Goal: Complete application form

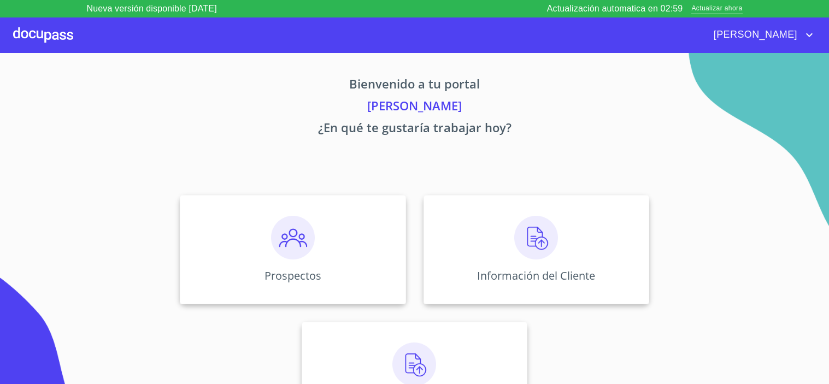
click at [517, 247] on img at bounding box center [536, 238] width 44 height 44
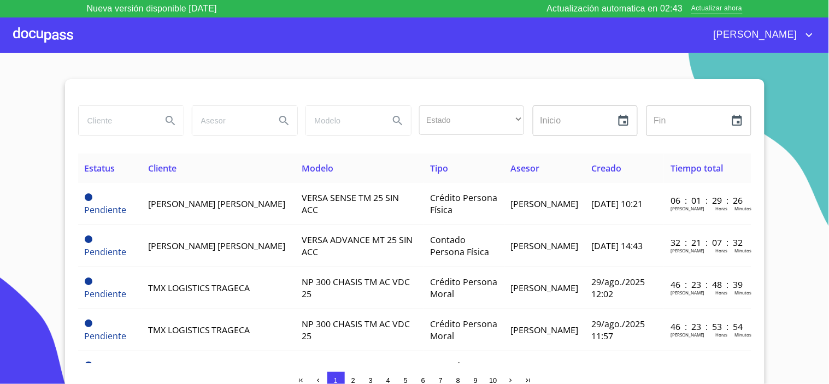
click at [117, 121] on input "search" at bounding box center [116, 121] width 74 height 30
click at [115, 121] on input "search" at bounding box center [116, 121] width 74 height 30
type input "fire engi"
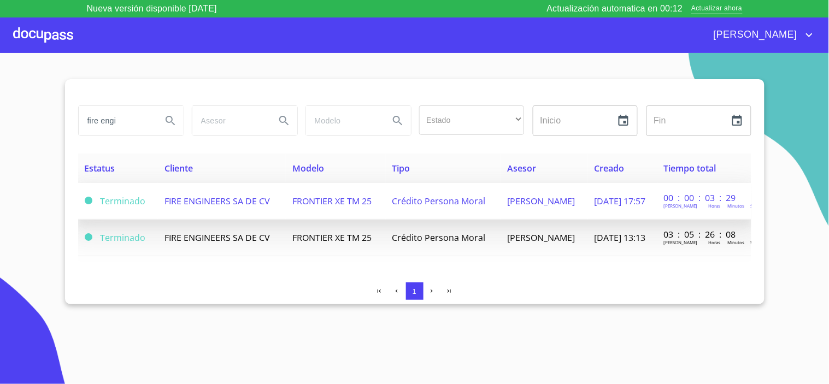
click at [221, 198] on span "FIRE ENGINEERS SA DE CV" at bounding box center [218, 201] width 106 height 12
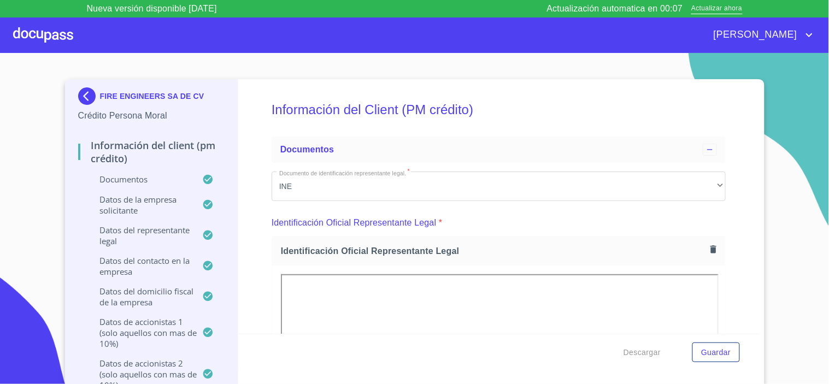
scroll to position [971, 0]
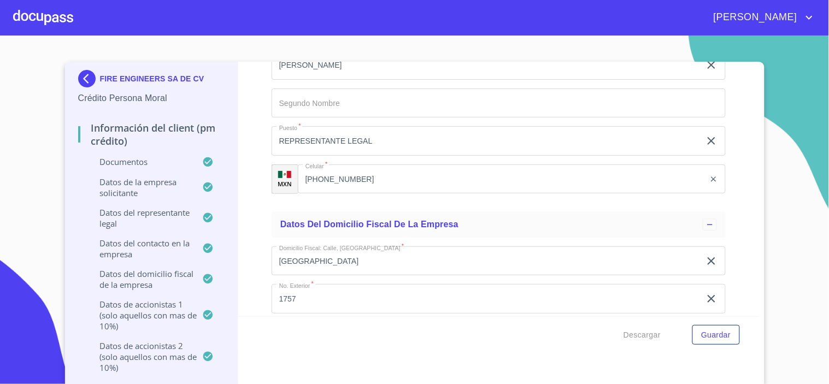
scroll to position [8228, 0]
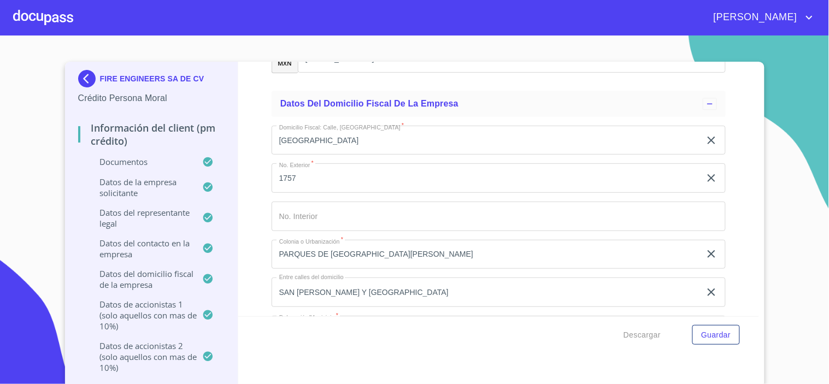
click at [391, 128] on input "[GEOGRAPHIC_DATA]" at bounding box center [486, 141] width 429 height 30
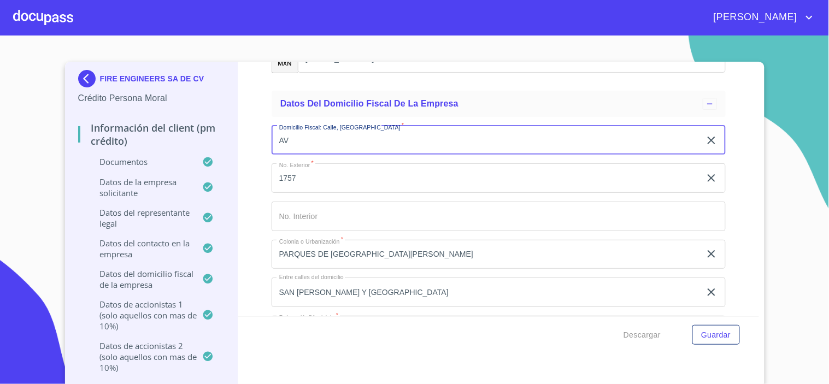
type input "A"
type input "HIDALGO"
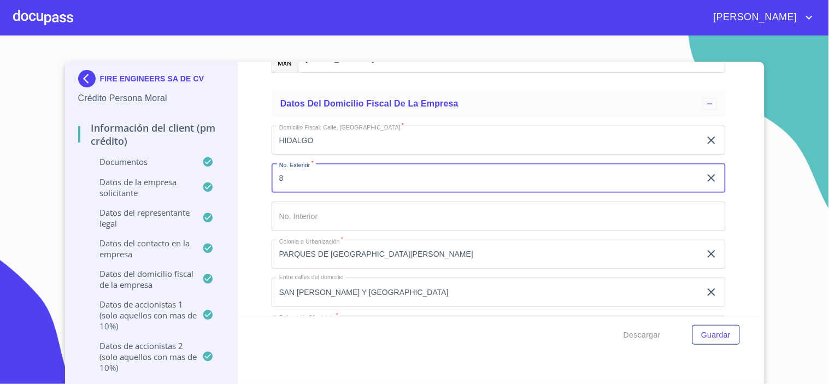
type input "8"
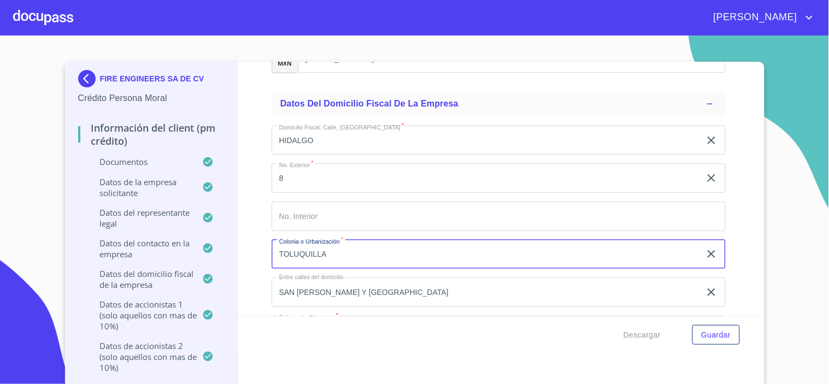
type input "TOLUQUILLA"
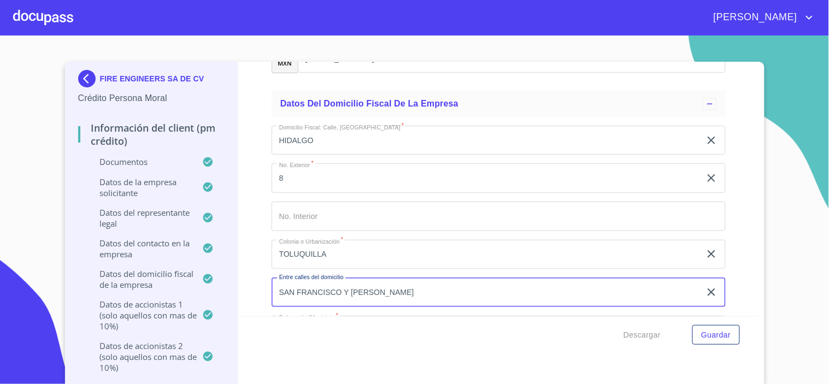
scroll to position [8288, 0]
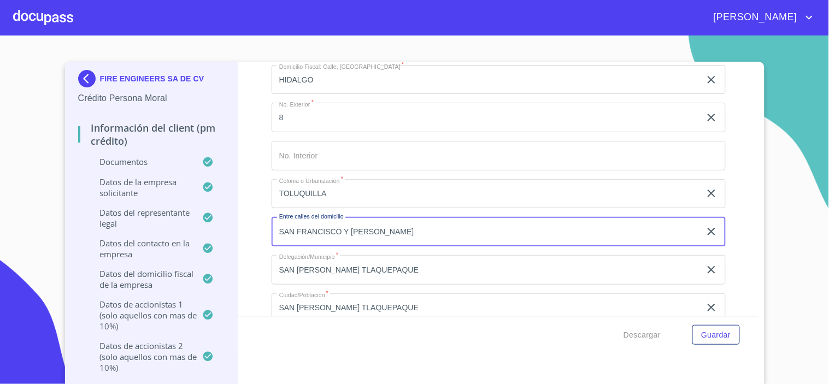
click at [345, 217] on input "SAN FRANCISCO Y [PERSON_NAME]" at bounding box center [486, 232] width 429 height 30
click at [353, 217] on input "[PERSON_NAME] Y [PERSON_NAME]" at bounding box center [486, 232] width 429 height 30
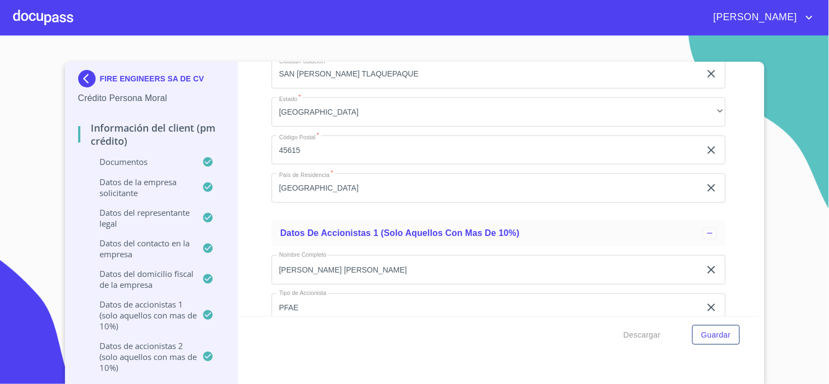
scroll to position [8531, 0]
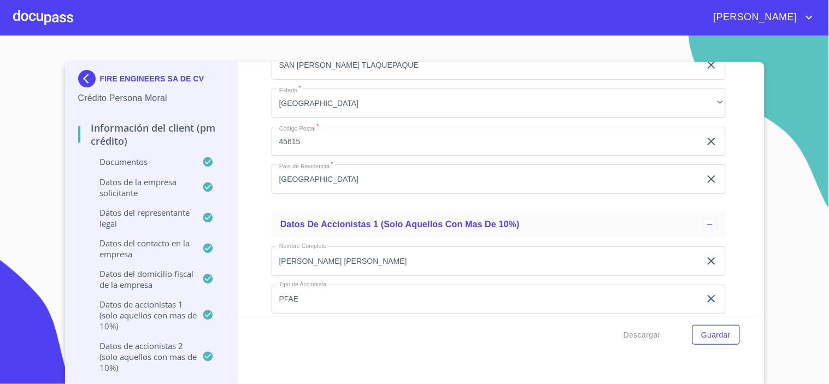
type input "[PERSON_NAME] Y [PERSON_NAME]"
click at [307, 127] on input "45615" at bounding box center [486, 142] width 429 height 30
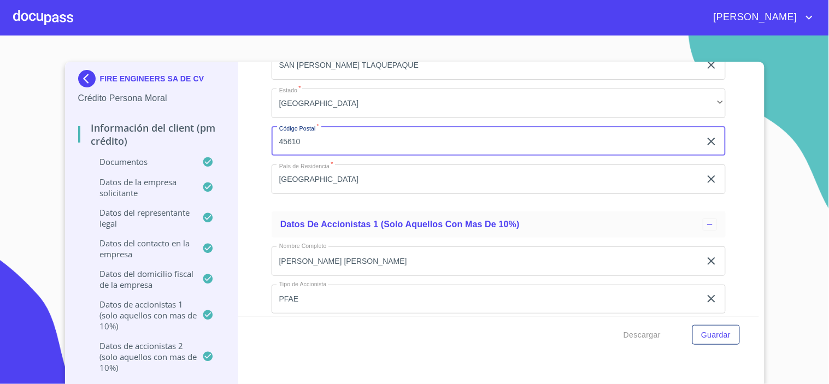
type input "45610"
click at [383, 165] on input "[GEOGRAPHIC_DATA]" at bounding box center [486, 180] width 429 height 30
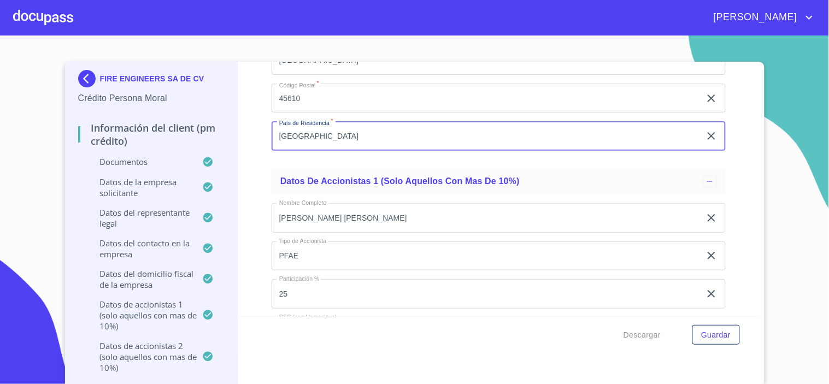
scroll to position [8592, 0]
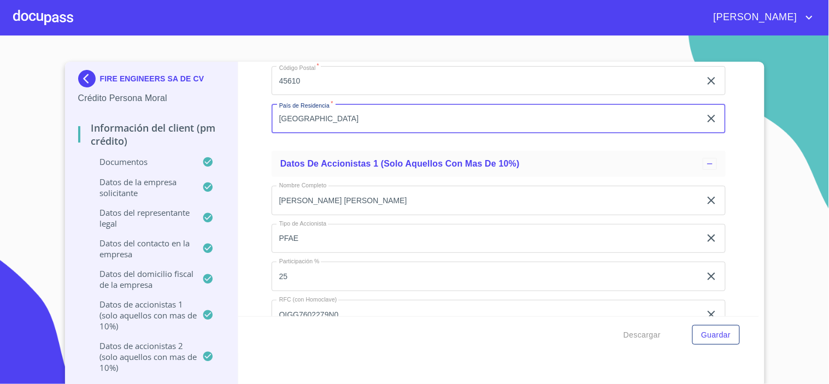
click at [250, 167] on div "Información del Client (PM crédito) Documentos Documento de identificación repr…" at bounding box center [498, 189] width 521 height 255
click at [638, 334] on span "Descargar" at bounding box center [642, 336] width 37 height 14
click at [712, 332] on span "Guardar" at bounding box center [716, 336] width 30 height 14
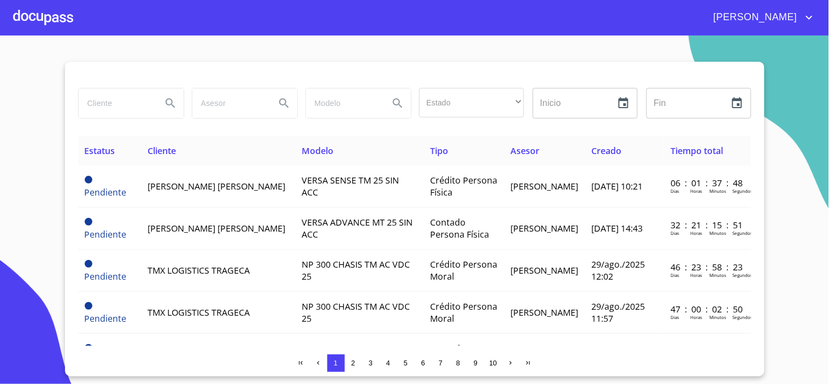
click at [118, 103] on input "search" at bounding box center [116, 104] width 74 height 30
type input "f"
type input "i"
type input "fire"
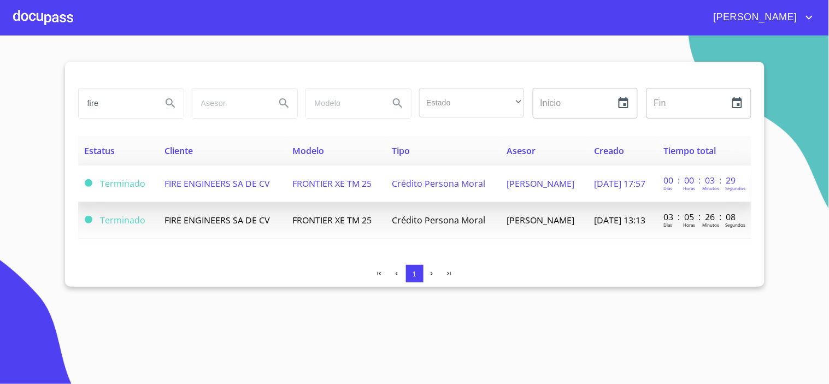
click at [211, 184] on span "FIRE ENGINEERS SA DE CV" at bounding box center [218, 184] width 106 height 12
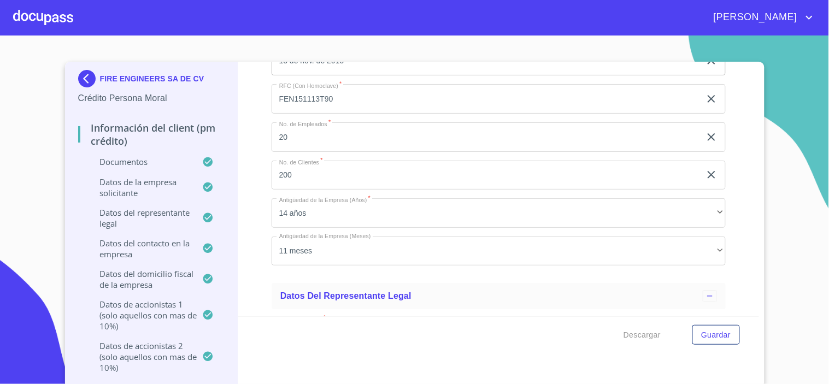
scroll to position [7318, 0]
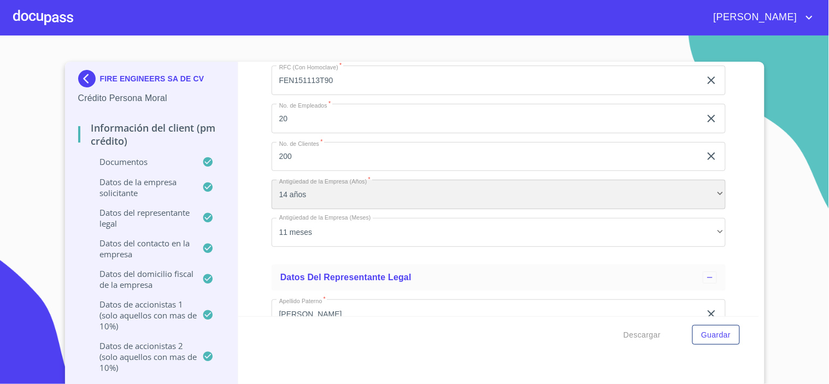
click at [319, 180] on div "14 años" at bounding box center [499, 195] width 454 height 30
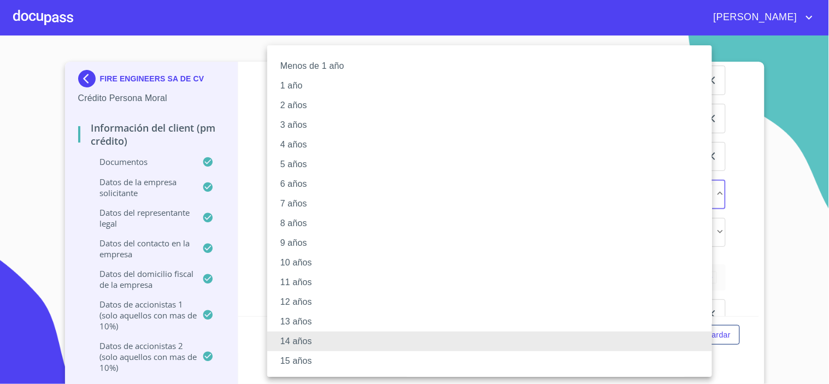
click at [288, 248] on li "9 años" at bounding box center [494, 243] width 454 height 20
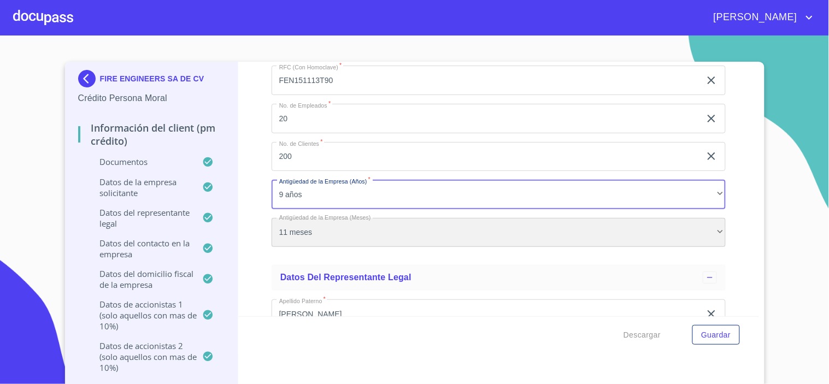
click at [314, 218] on div "11 meses" at bounding box center [499, 233] width 454 height 30
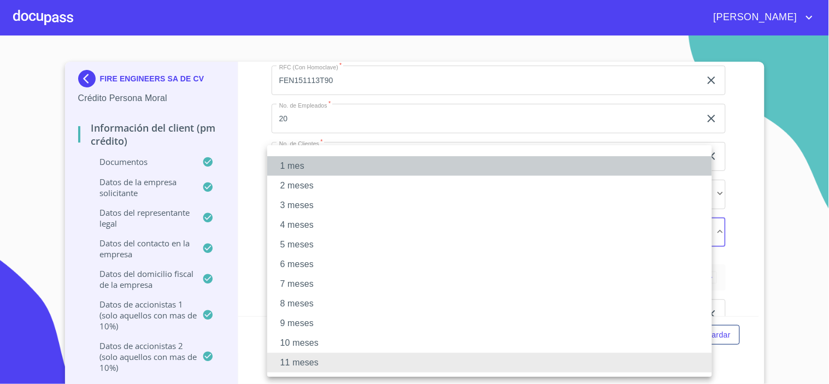
click at [297, 161] on li "1 mes" at bounding box center [489, 166] width 445 height 20
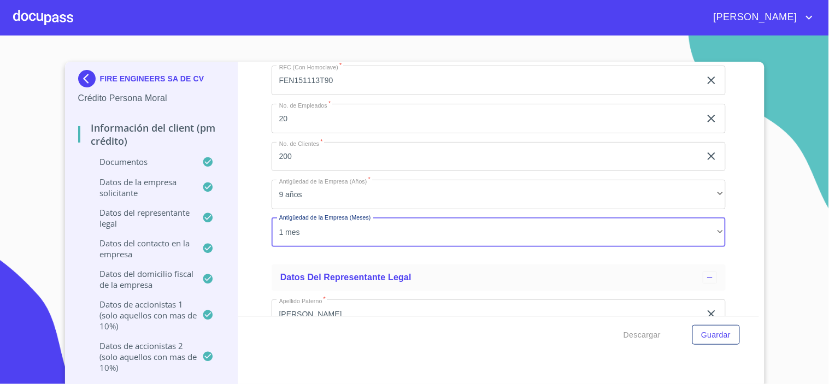
click at [723, 247] on div "Información del Client (PM crédito) Documentos Documento de identificación repr…" at bounding box center [498, 189] width 521 height 255
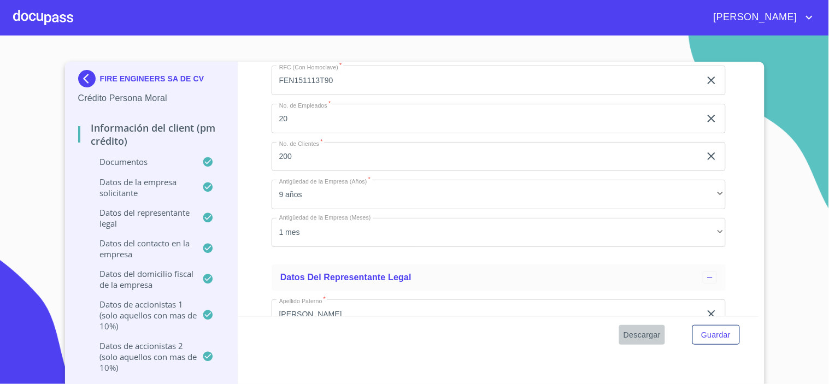
click at [632, 335] on span "Descargar" at bounding box center [642, 336] width 37 height 14
click at [707, 336] on span "Guardar" at bounding box center [716, 336] width 30 height 14
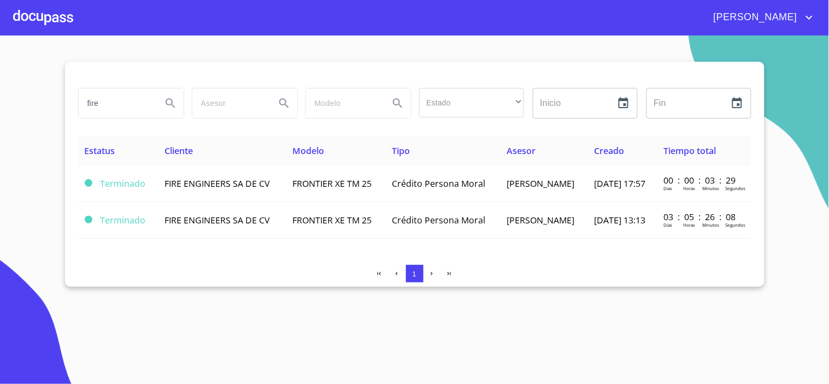
click at [60, 14] on div at bounding box center [43, 17] width 60 height 35
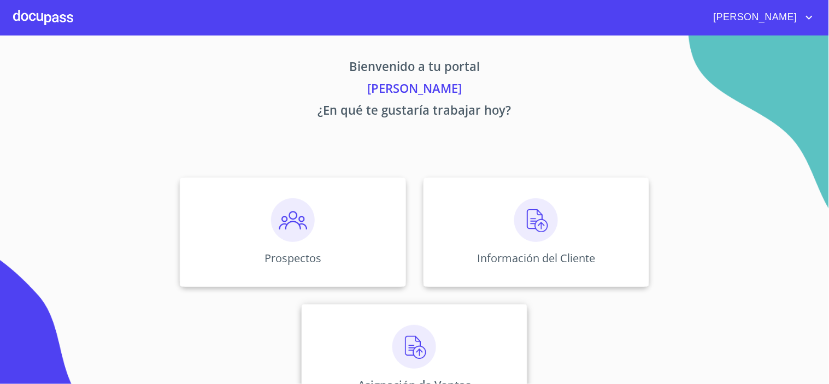
click at [414, 347] on img at bounding box center [414, 347] width 44 height 44
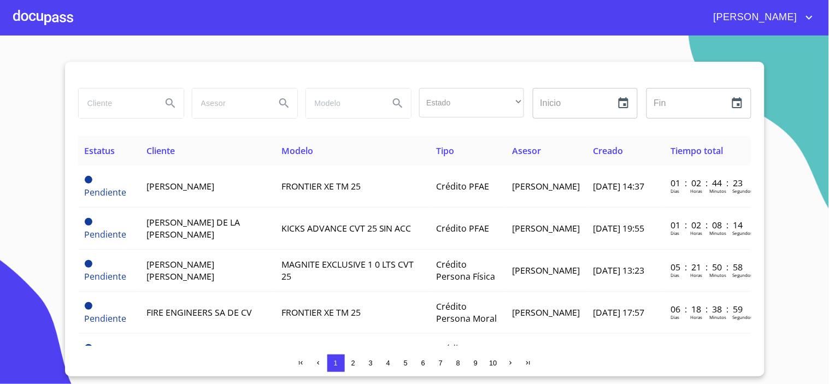
drag, startPoint x: 44, startPoint y: 101, endPoint x: 60, endPoint y: 13, distance: 89.5
click at [46, 101] on section "Estado ​ ​ Inicio ​ Fin ​ Estatus Cliente Modelo Tipo Asesor Creado Tiempo tota…" at bounding box center [414, 210] width 829 height 349
click at [114, 106] on input "search" at bounding box center [116, 104] width 74 height 30
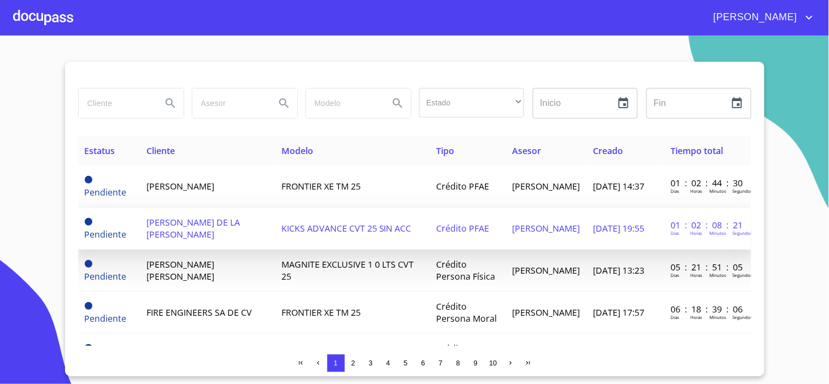
click at [192, 217] on td "[PERSON_NAME] DE LA [PERSON_NAME]" at bounding box center [207, 229] width 134 height 42
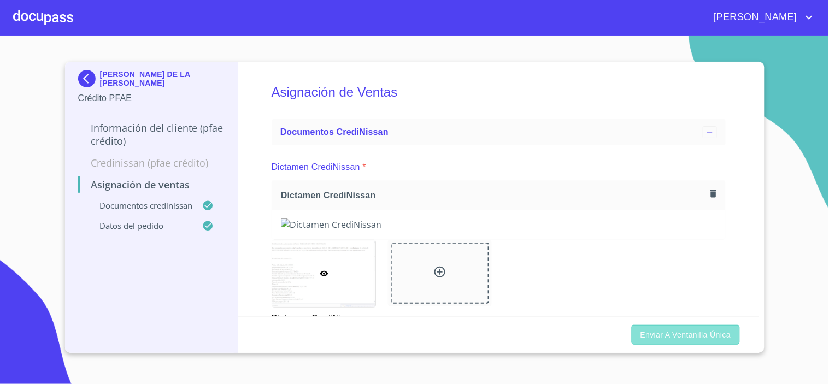
click at [675, 335] on span "Enviar a Ventanilla única" at bounding box center [686, 336] width 91 height 14
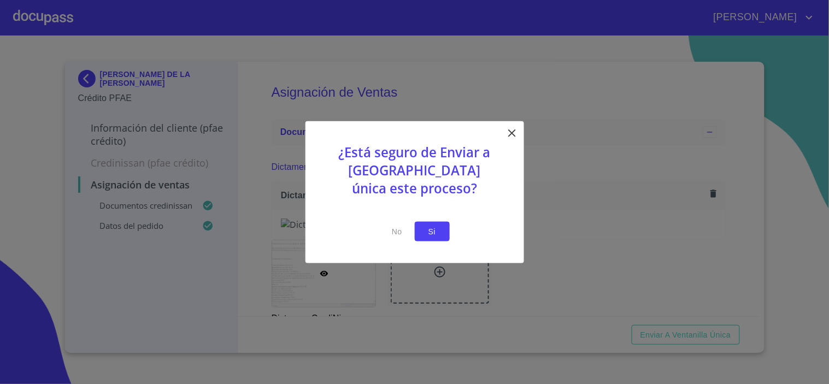
click at [432, 236] on span "Si" at bounding box center [432, 232] width 17 height 14
